Goal: Information Seeking & Learning: Find specific fact

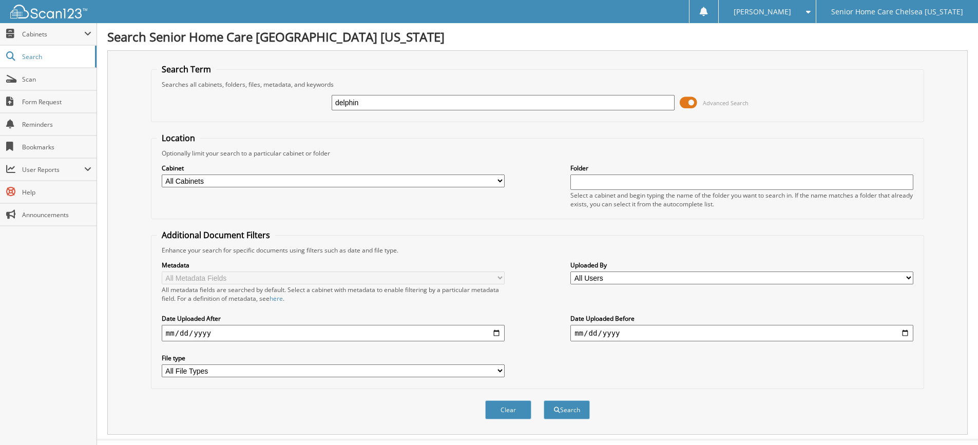
type input "delphin"
click at [543, 400] on button "Search" at bounding box center [566, 409] width 46 height 19
click at [431, 107] on input "delphin" at bounding box center [503, 102] width 343 height 15
type input "d"
type input "arily"
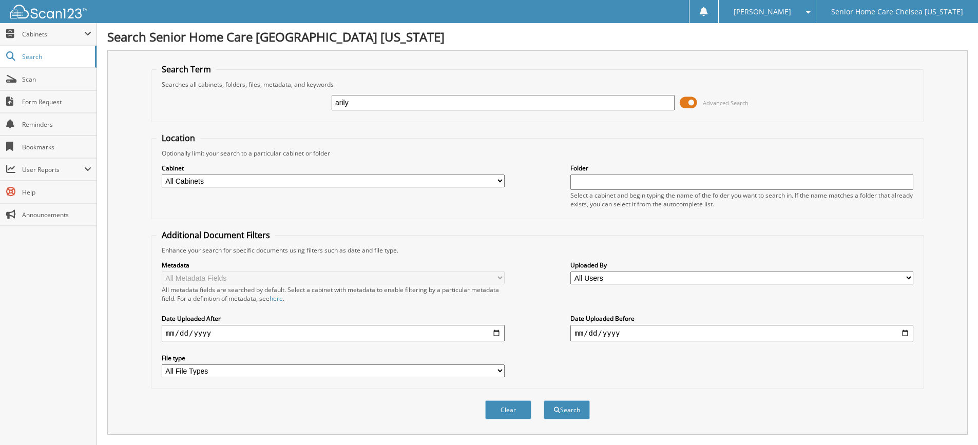
click at [543, 400] on button "Search" at bounding box center [566, 409] width 46 height 19
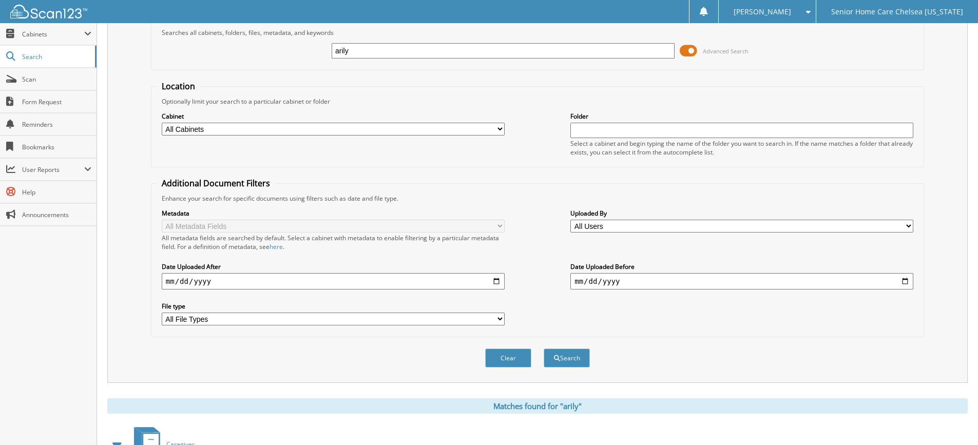
scroll to position [129, 0]
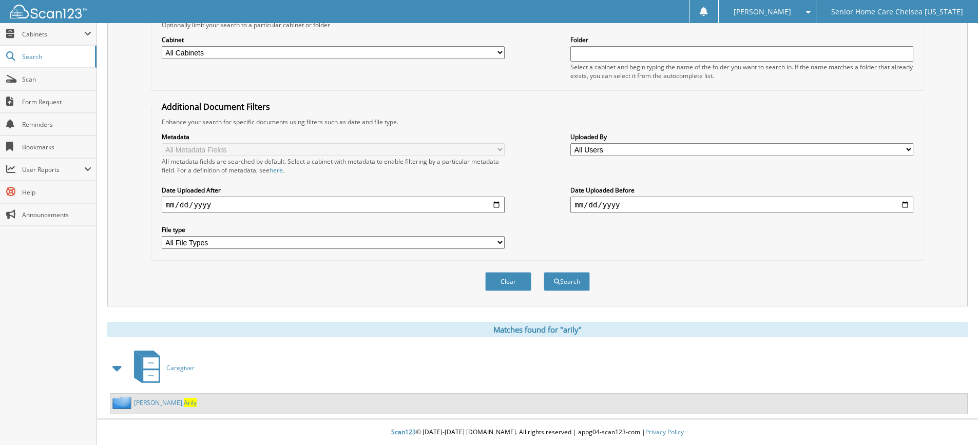
click at [150, 404] on link "Matos, Arily" at bounding box center [165, 402] width 63 height 9
